Goal: Transaction & Acquisition: Subscribe to service/newsletter

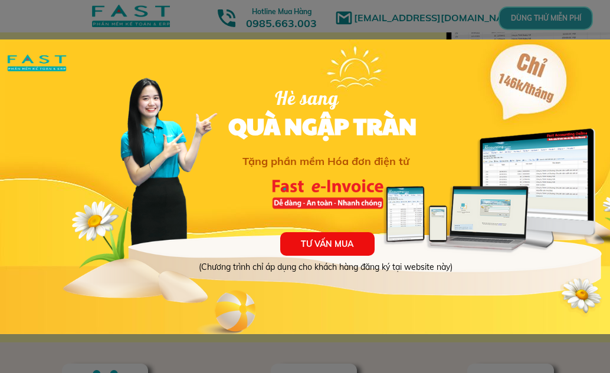
click at [366, 19] on div at bounding box center [305, 186] width 610 height 373
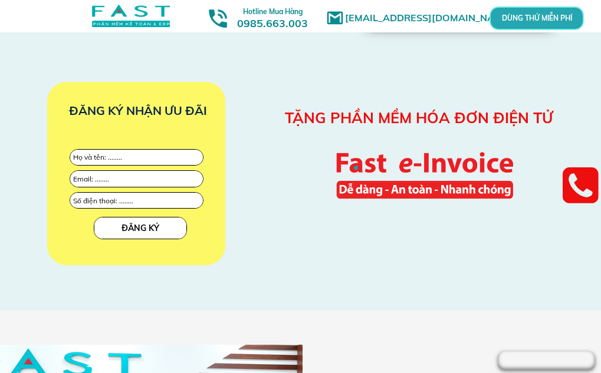
scroll to position [1517, 0]
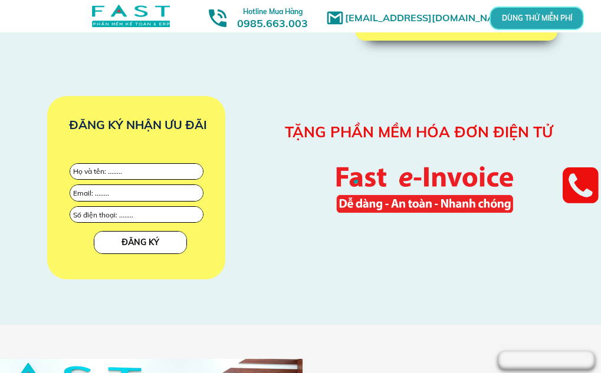
click at [422, 202] on div at bounding box center [424, 188] width 185 height 72
